Goal: Participate in discussion: Engage in conversation with other users on a specific topic

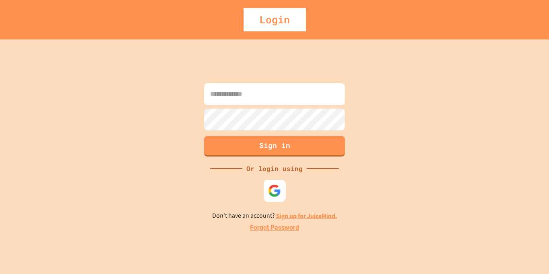
click at [273, 195] on img at bounding box center [274, 190] width 13 height 13
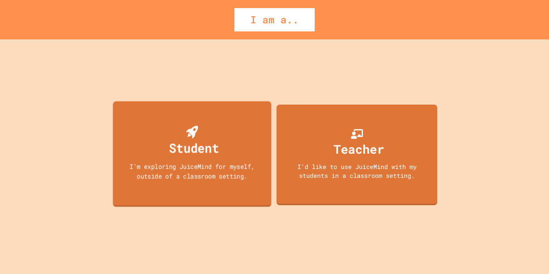
click at [204, 153] on div "Student" at bounding box center [194, 147] width 50 height 19
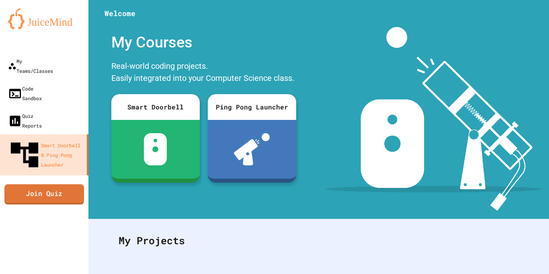
click at [60, 184] on link "Join Quiz" at bounding box center [44, 194] width 80 height 20
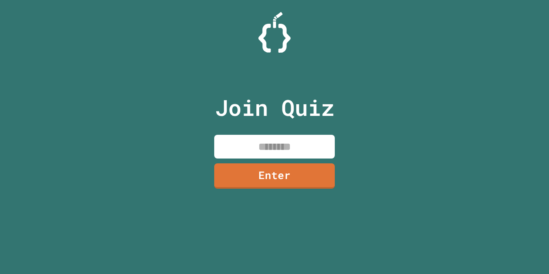
click at [311, 149] on input at bounding box center [274, 147] width 121 height 24
type input "********"
click at [289, 172] on link "Enter" at bounding box center [274, 175] width 117 height 27
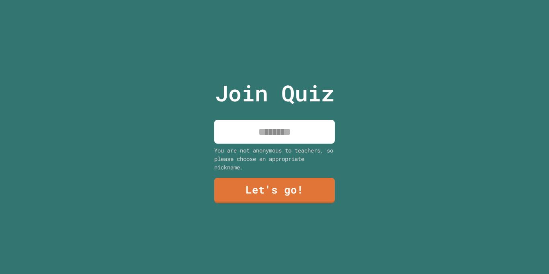
click at [285, 139] on input at bounding box center [274, 132] width 121 height 24
type input "*******"
click at [268, 194] on link "Let's go!" at bounding box center [274, 189] width 121 height 27
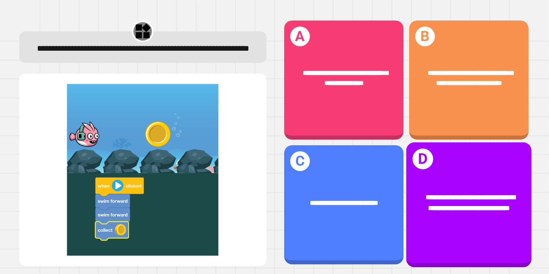
click at [458, 238] on div "**********" at bounding box center [468, 204] width 125 height 125
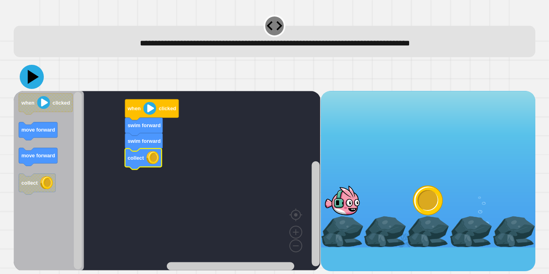
click at [24, 79] on icon at bounding box center [32, 77] width 24 height 24
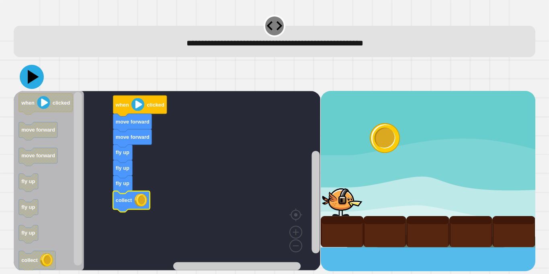
click at [35, 80] on icon at bounding box center [32, 77] width 24 height 24
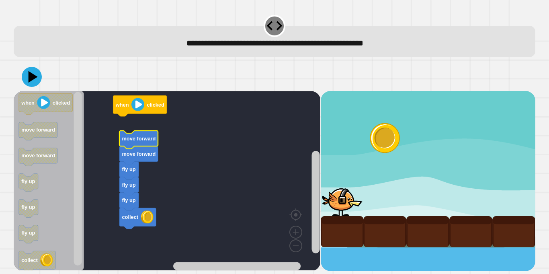
click at [144, 143] on icon "Blockly Workspace" at bounding box center [138, 140] width 39 height 18
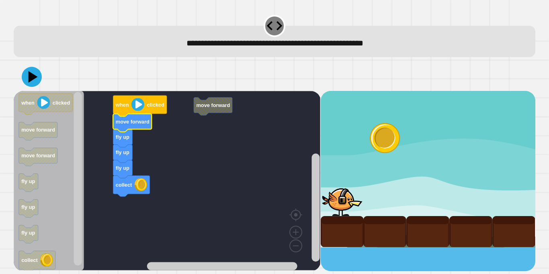
click at [133, 110] on image "Blockly Workspace" at bounding box center [137, 104] width 13 height 13
click at [33, 72] on icon at bounding box center [32, 77] width 24 height 24
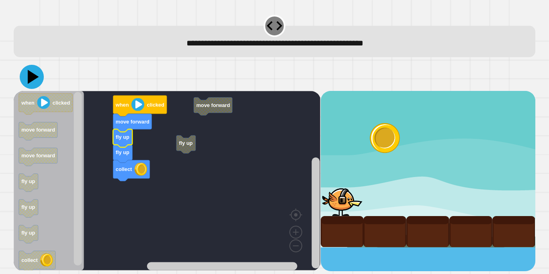
click at [35, 79] on icon at bounding box center [32, 77] width 24 height 24
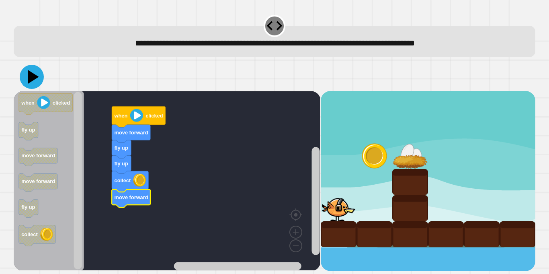
click at [38, 78] on icon at bounding box center [32, 77] width 24 height 24
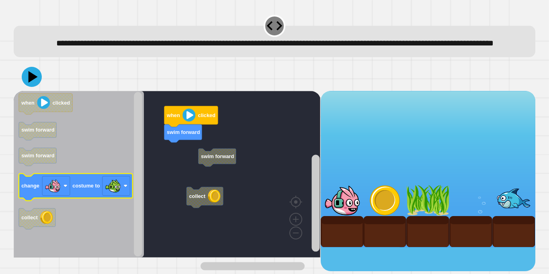
click at [108, 197] on g "when clicked swim forward swim forward change costume to collect" at bounding box center [76, 161] width 114 height 136
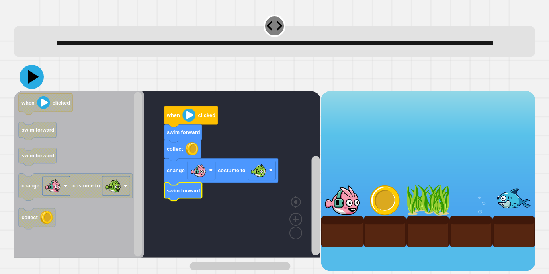
click at [29, 84] on icon at bounding box center [33, 77] width 11 height 14
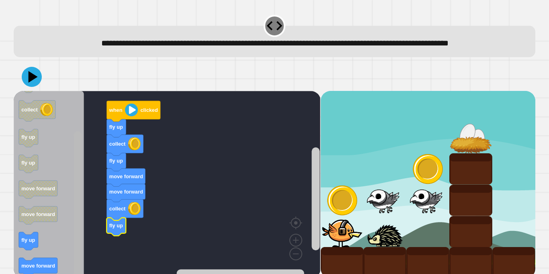
click at [78, 264] on rect "Blockly Workspace" at bounding box center [78, 204] width 8 height 146
click at [78, 255] on rect "Blockly Workspace" at bounding box center [78, 204] width 8 height 146
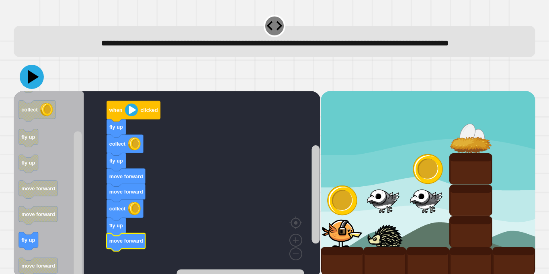
click at [34, 84] on icon at bounding box center [33, 77] width 11 height 14
